Goal: Navigation & Orientation: Find specific page/section

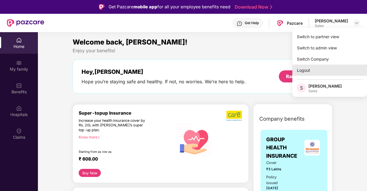
click at [334, 65] on div "Logout" at bounding box center [329, 70] width 75 height 11
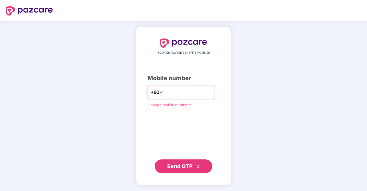
click at [179, 90] on input "number" at bounding box center [187, 92] width 47 height 9
click at [184, 94] on input "number" at bounding box center [187, 92] width 47 height 9
type input "**********"
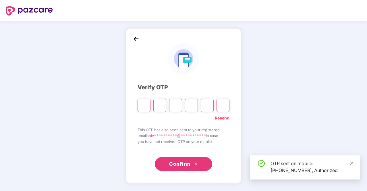
click at [145, 107] on input "Please enter verification code. Digit 1" at bounding box center [143, 105] width 13 height 13
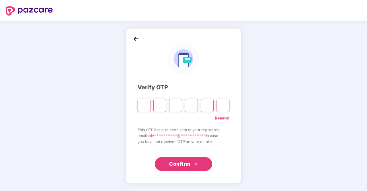
click at [143, 106] on input "Please enter verification code. Digit 1" at bounding box center [143, 105] width 13 height 13
type input "*"
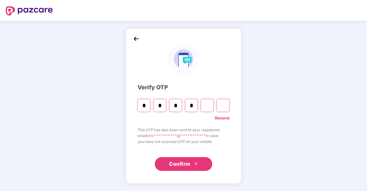
type input "*"
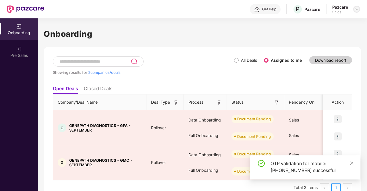
click at [356, 9] on img at bounding box center [356, 9] width 5 height 5
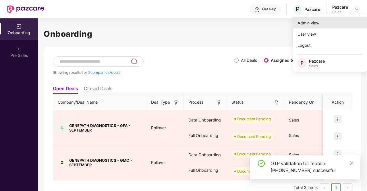
click at [327, 24] on div "Admin view" at bounding box center [330, 22] width 75 height 11
